Goal: Task Accomplishment & Management: Use online tool/utility

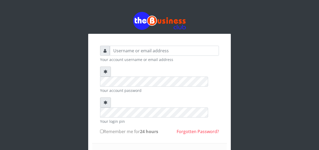
type input "Eniolatelecom"
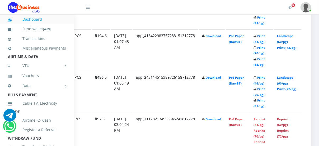
scroll to position [346, 71]
click at [285, 79] on link "Landscape (60/pg)" at bounding box center [285, 80] width 16 height 10
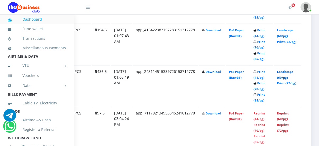
click at [284, 78] on link "Landscape (60/pg)" at bounding box center [285, 75] width 16 height 10
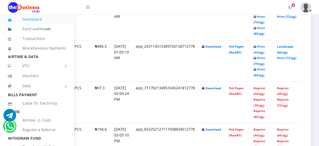
scroll to position [363, 71]
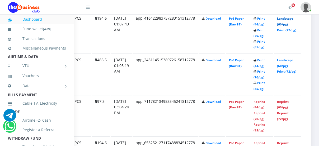
click at [287, 19] on link "Landscape (60/pg)" at bounding box center [285, 21] width 16 height 10
click at [262, 56] on td "Print (44/pg) Print (70/pg) Print (85/pg)" at bounding box center [262, 73] width 23 height 41
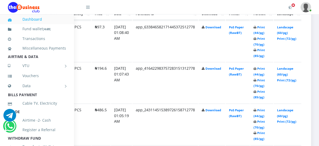
scroll to position [309, 71]
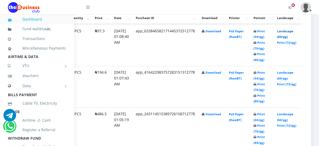
click at [287, 34] on link "Landscape (60/pg)" at bounding box center [285, 34] width 16 height 10
click at [238, 42] on td "PoS Paper (RawBT)" at bounding box center [238, 45] width 24 height 41
click at [237, 115] on link "PoS Paper (RawBT)" at bounding box center [236, 117] width 15 height 10
